Goal: Information Seeking & Learning: Learn about a topic

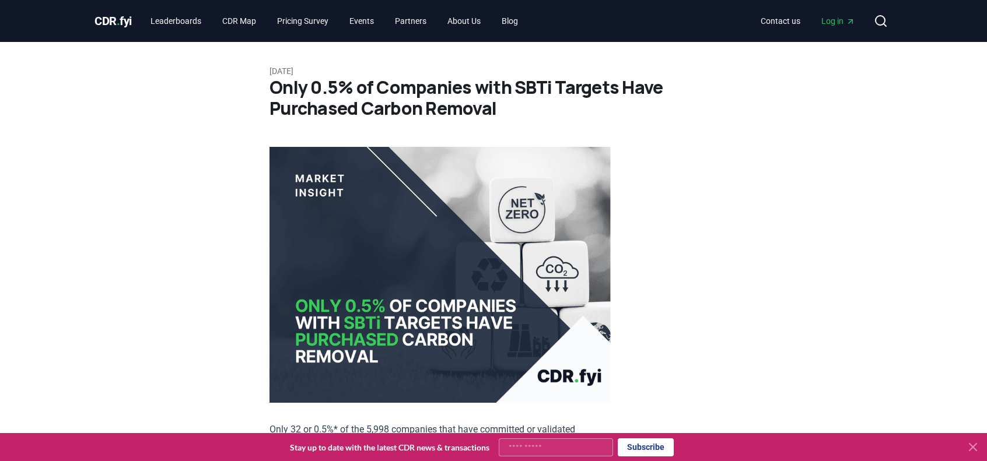
click at [527, 110] on h1 "Only 0.5% of Companies with SBTi Targets Have Purchased Carbon Removal" at bounding box center [493, 98] width 448 height 42
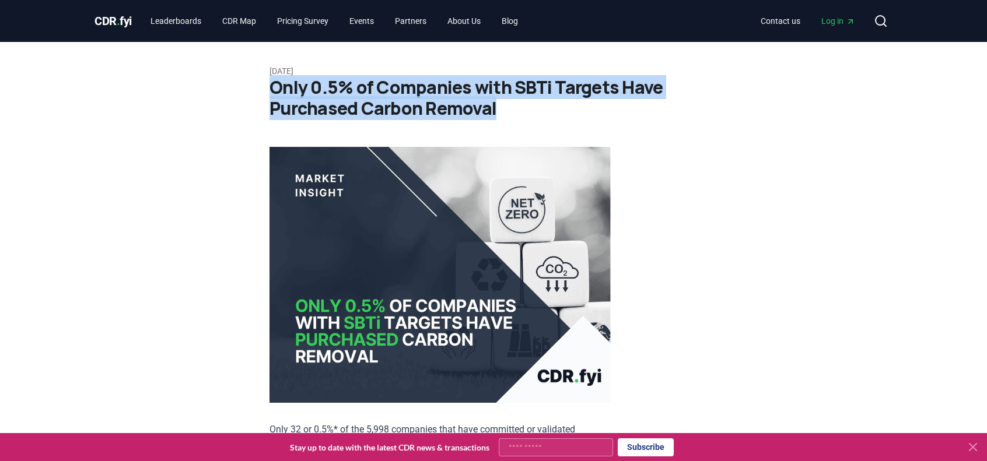
drag, startPoint x: 513, startPoint y: 111, endPoint x: 271, endPoint y: 94, distance: 243.2
click at [271, 94] on h1 "Only 0.5% of Companies with SBTi Targets Have Purchased Carbon Removal" at bounding box center [493, 98] width 448 height 42
copy h1 "Only 0.5% of Companies with SBTi Targets Have Purchased Carbon Removal"
